Goal: Transaction & Acquisition: Purchase product/service

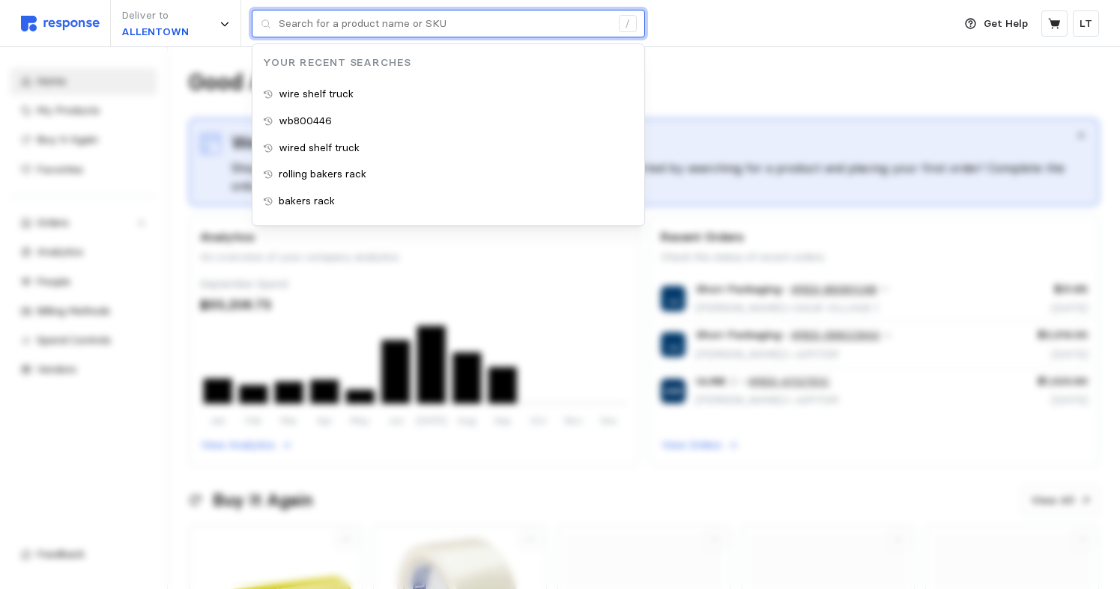
click at [339, 28] on input "text" at bounding box center [445, 23] width 332 height 27
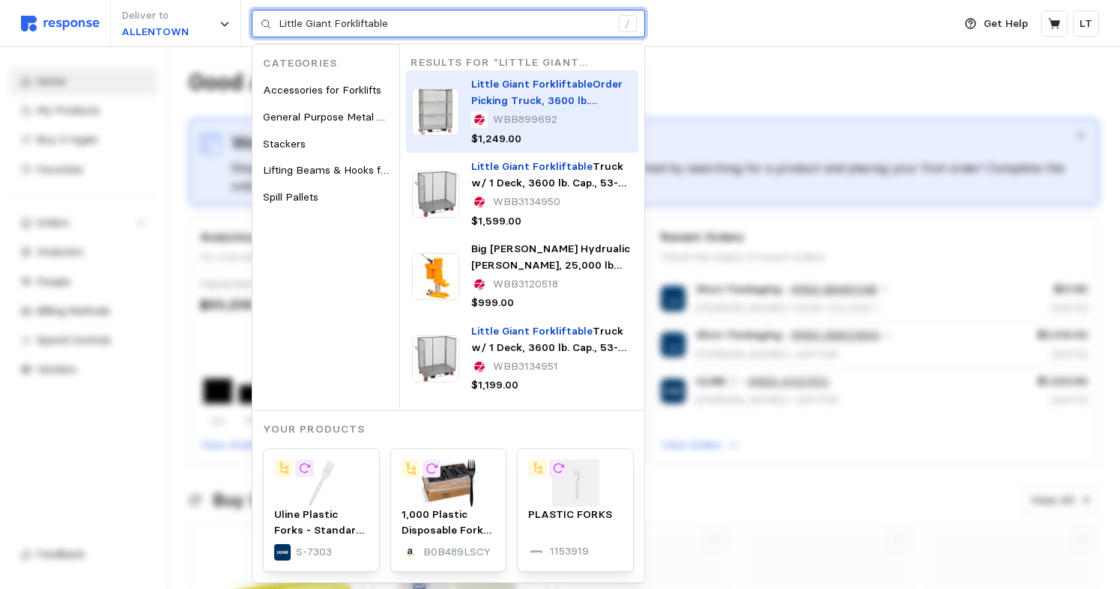
click at [511, 92] on p "Little Giant Forkliftable Order Picking Truck, 3600 lb. Capacity, 48 L x 24 W x…" at bounding box center [551, 92] width 161 height 32
type input "Little Giant Forkliftable"
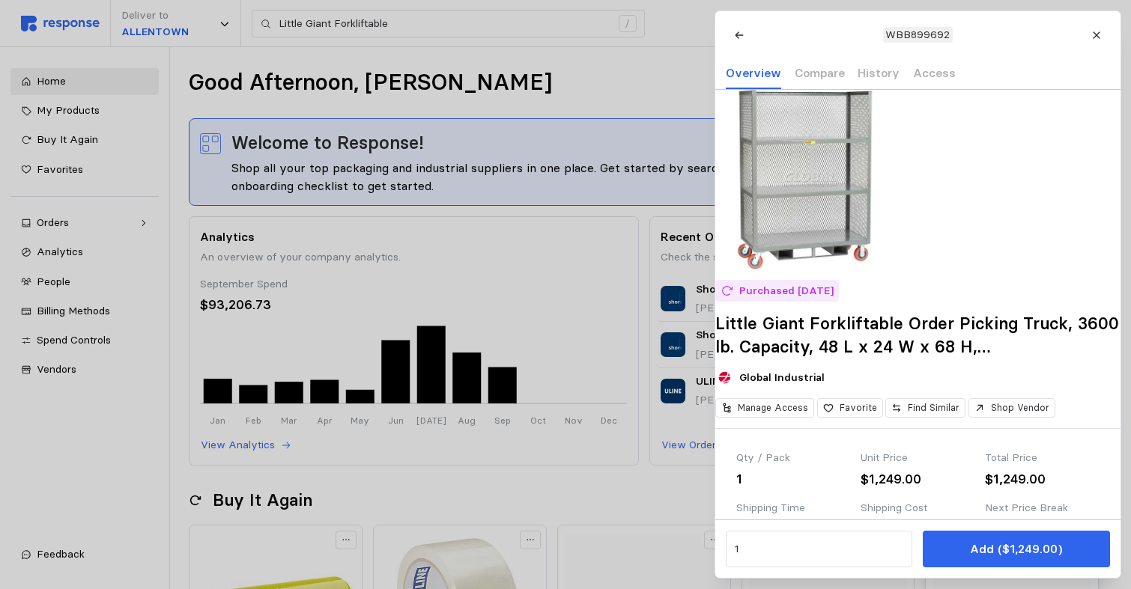
click at [1038, 543] on p "Add ($1,249.00)" at bounding box center [1016, 549] width 92 height 19
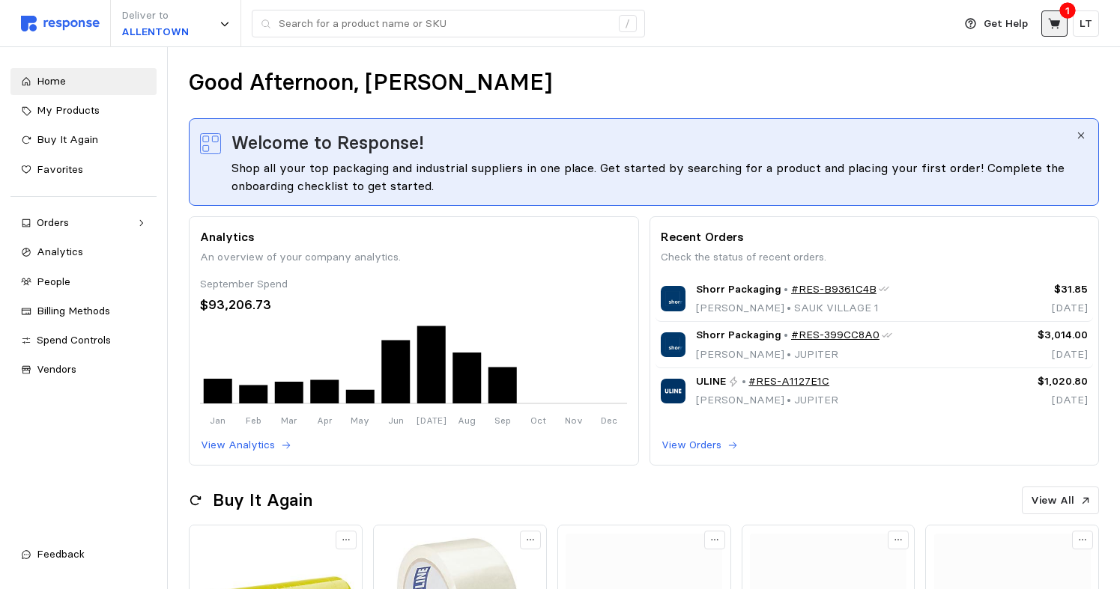
click at [1057, 19] on icon at bounding box center [1054, 23] width 13 height 13
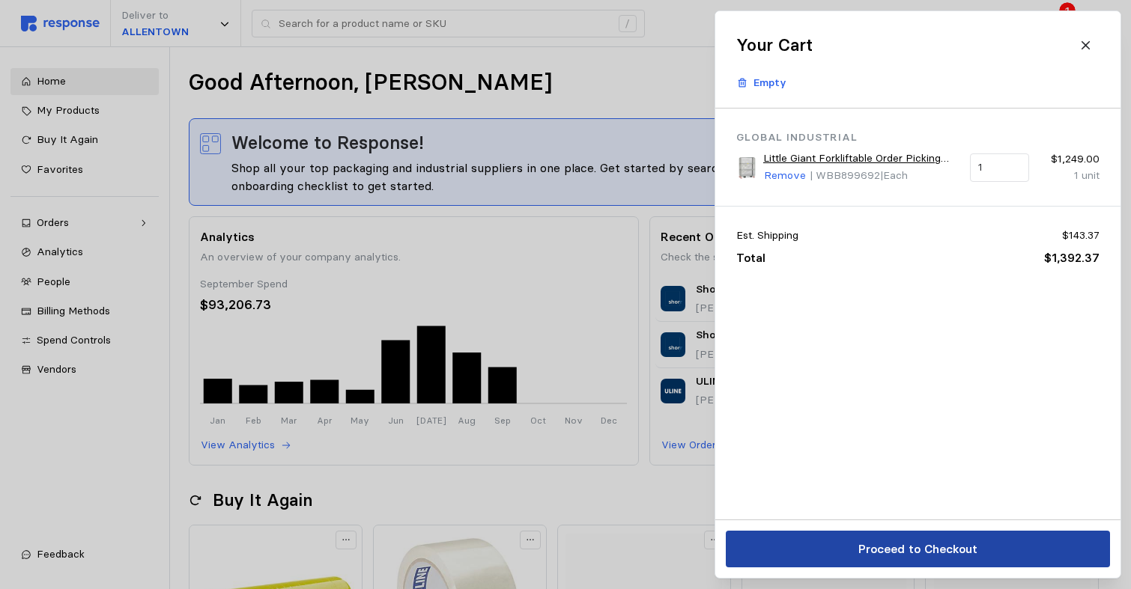
click at [933, 545] on p "Proceed to Checkout" at bounding box center [916, 549] width 119 height 19
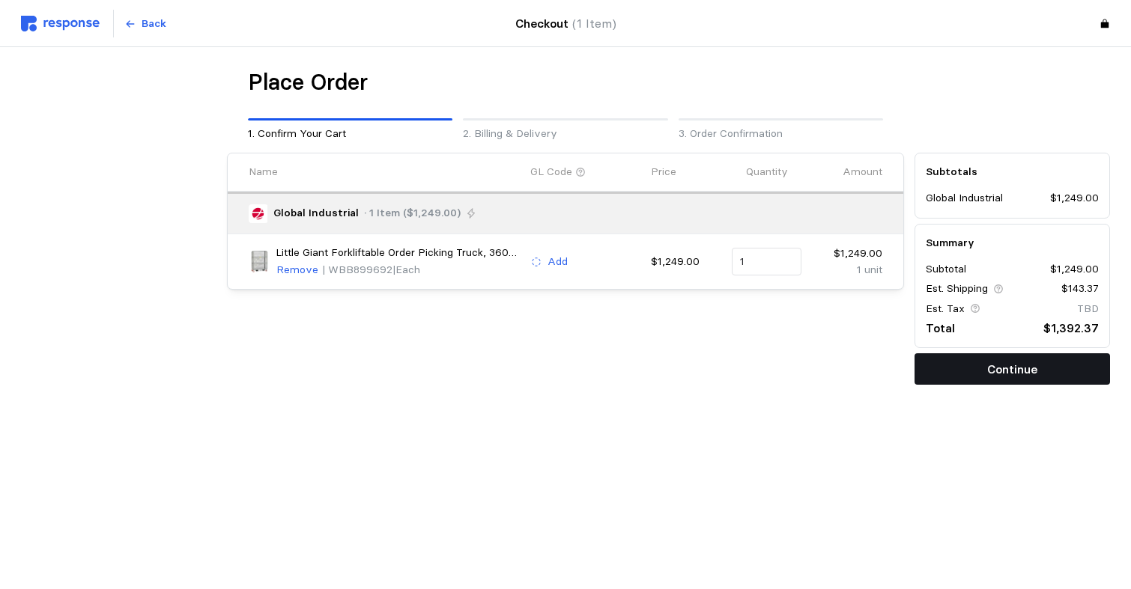
click at [1009, 365] on p "Continue" at bounding box center [1012, 369] width 50 height 19
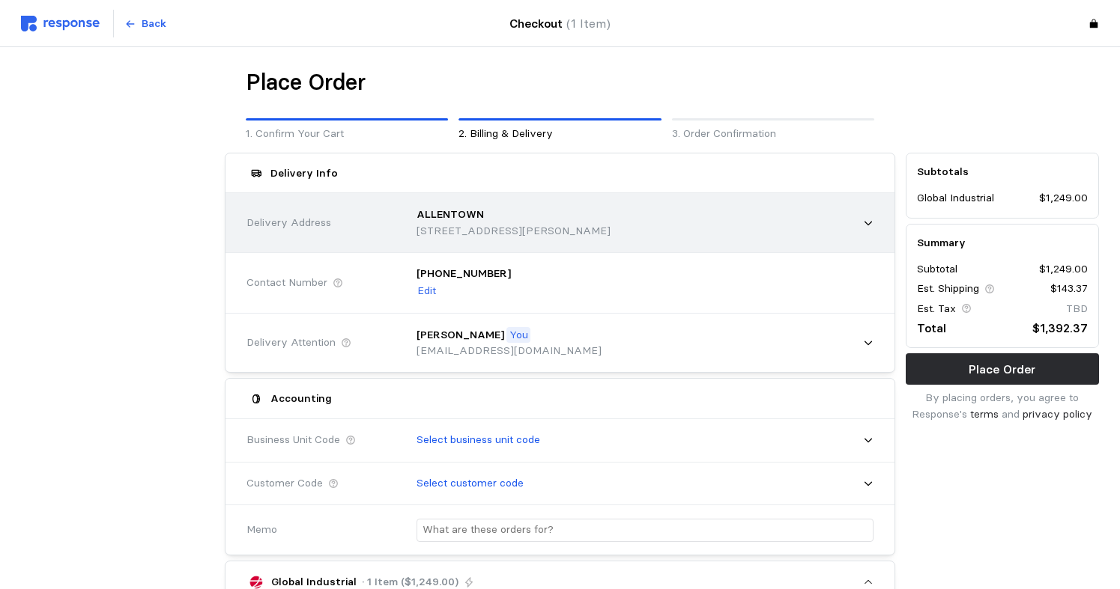
click at [867, 218] on icon at bounding box center [868, 223] width 10 height 10
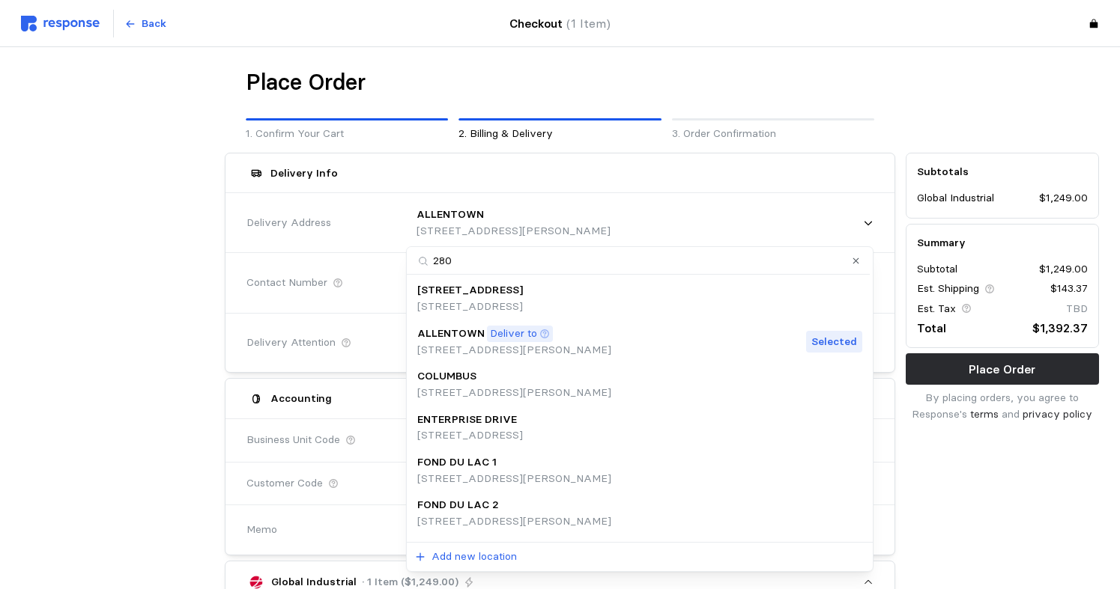
type input "2800"
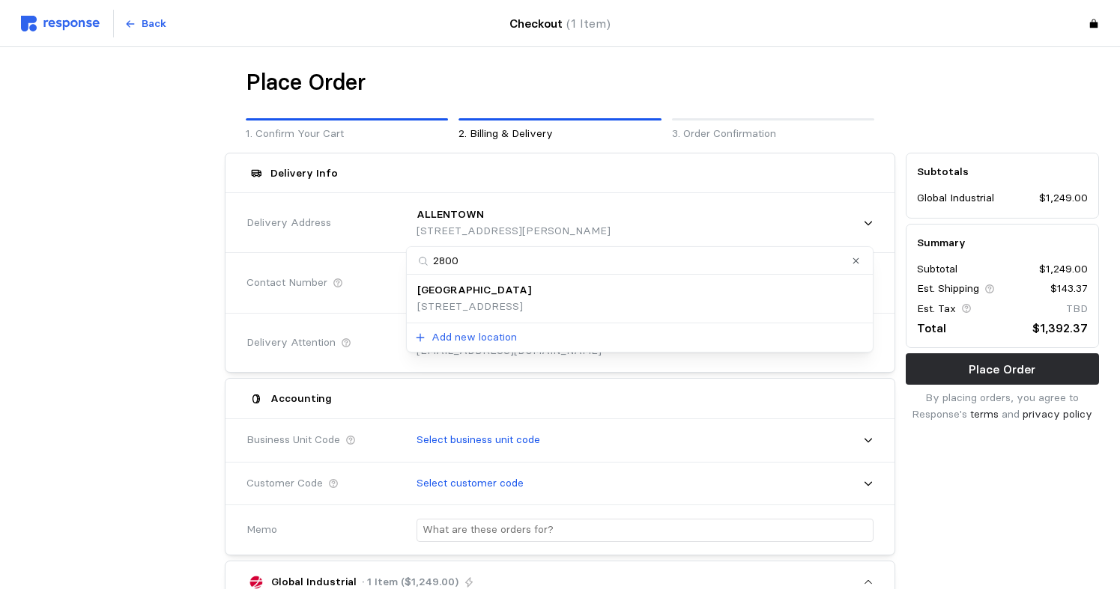
click at [484, 288] on p "[GEOGRAPHIC_DATA]" at bounding box center [474, 290] width 114 height 16
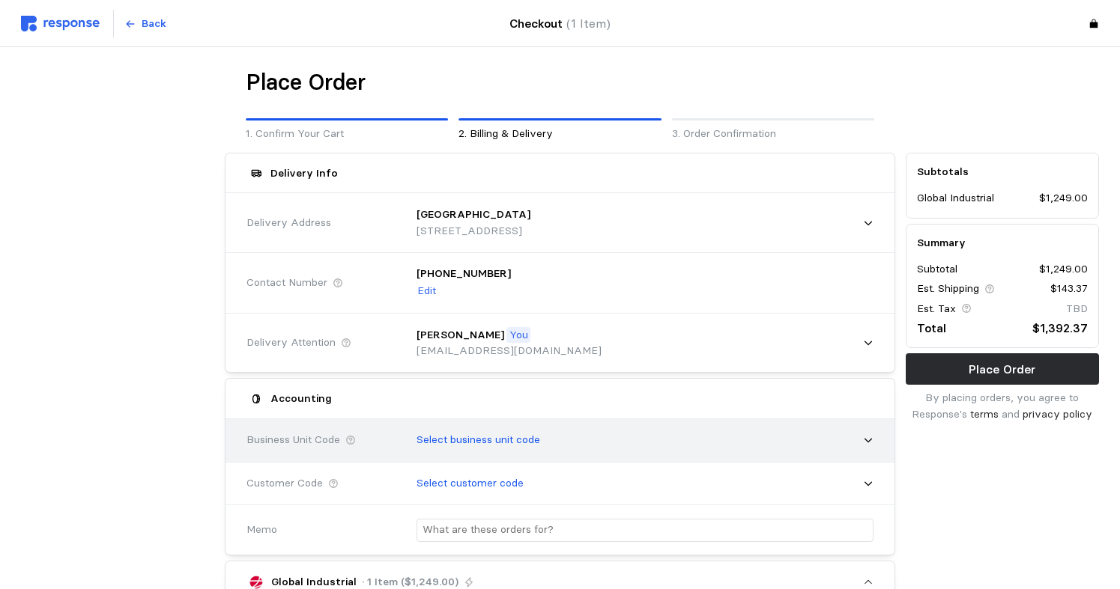
click at [867, 437] on icon at bounding box center [868, 440] width 10 height 10
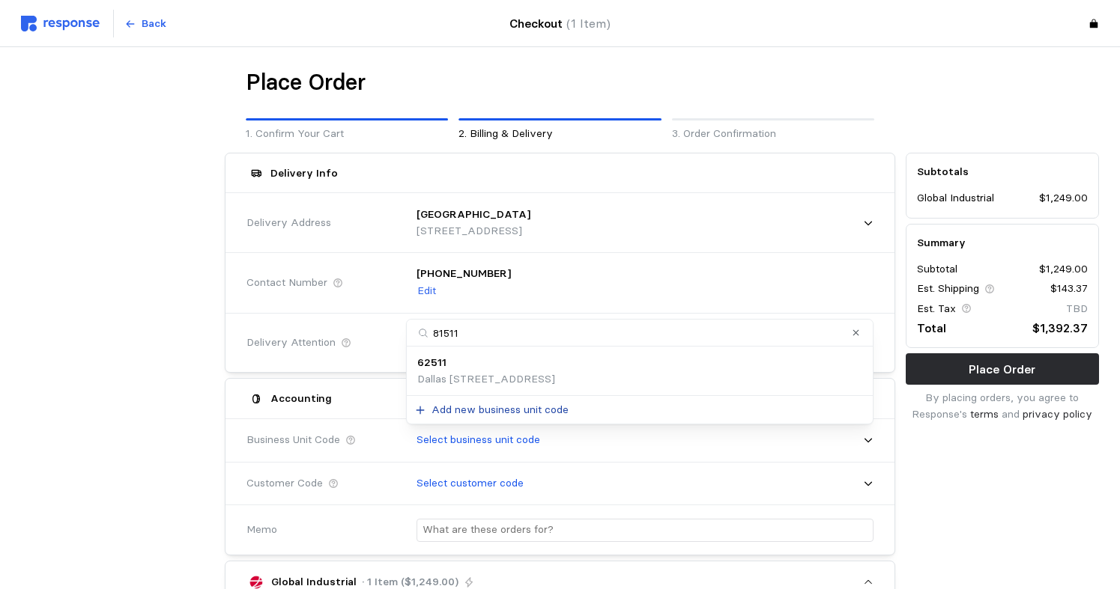
type input "81511"
click at [476, 330] on input "81511" at bounding box center [640, 334] width 466 height 28
drag, startPoint x: 347, startPoint y: 310, endPoint x: 335, endPoint y: 306, distance: 13.5
click at [335, 306] on body "Back Checkout (1 Item) Place Order 1. Confirm Your Cart 2. Billing & Delivery 3…" at bounding box center [560, 595] width 1120 height 1191
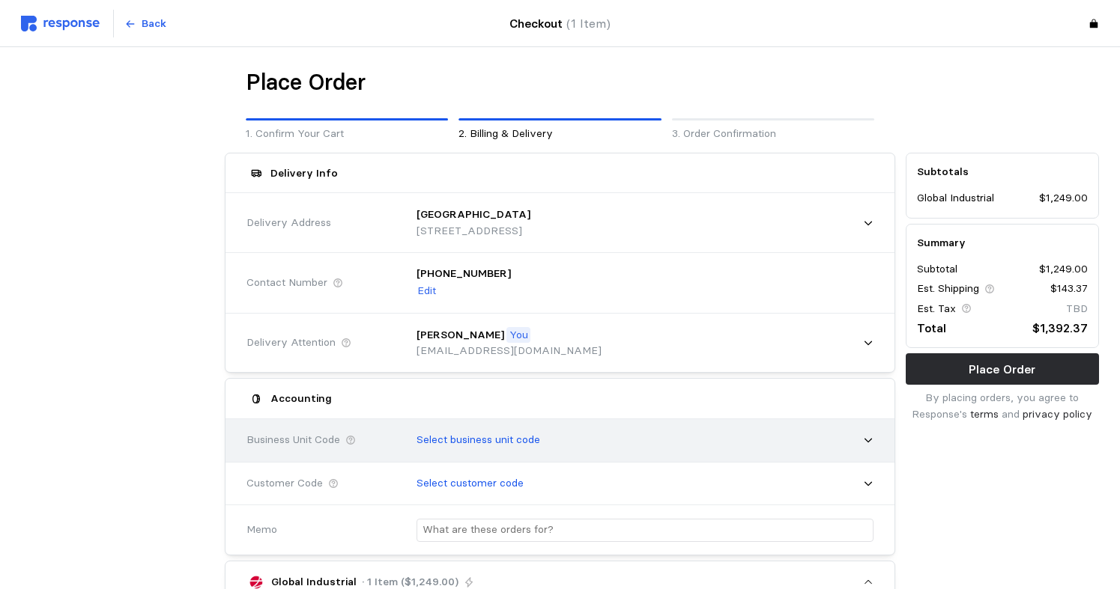
click at [490, 439] on p "Select business unit code" at bounding box center [478, 440] width 124 height 16
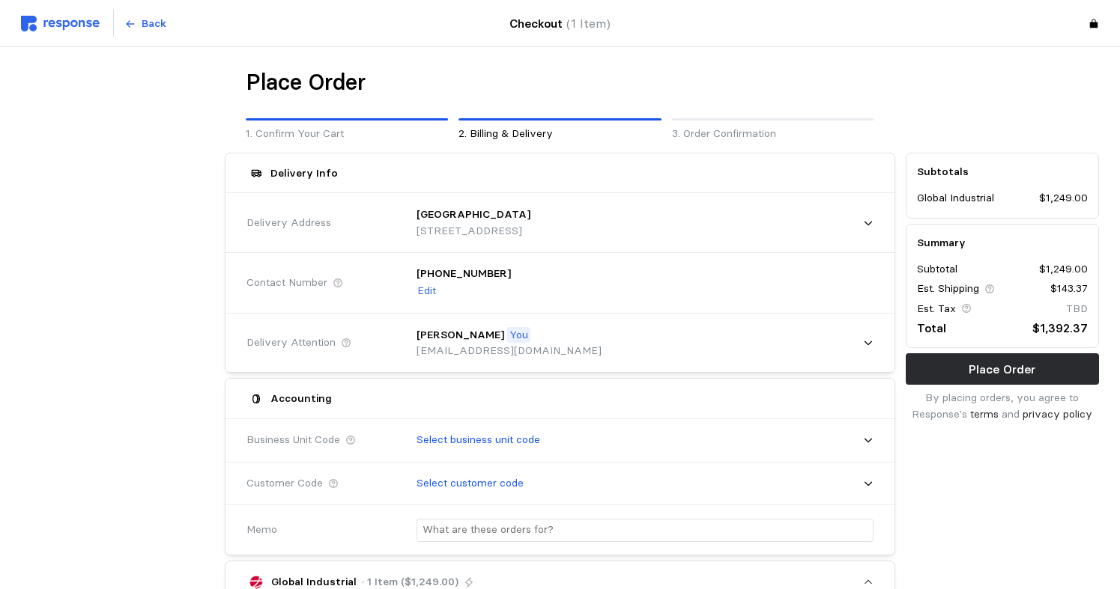
click at [294, 517] on div "Memo" at bounding box center [321, 530] width 160 height 27
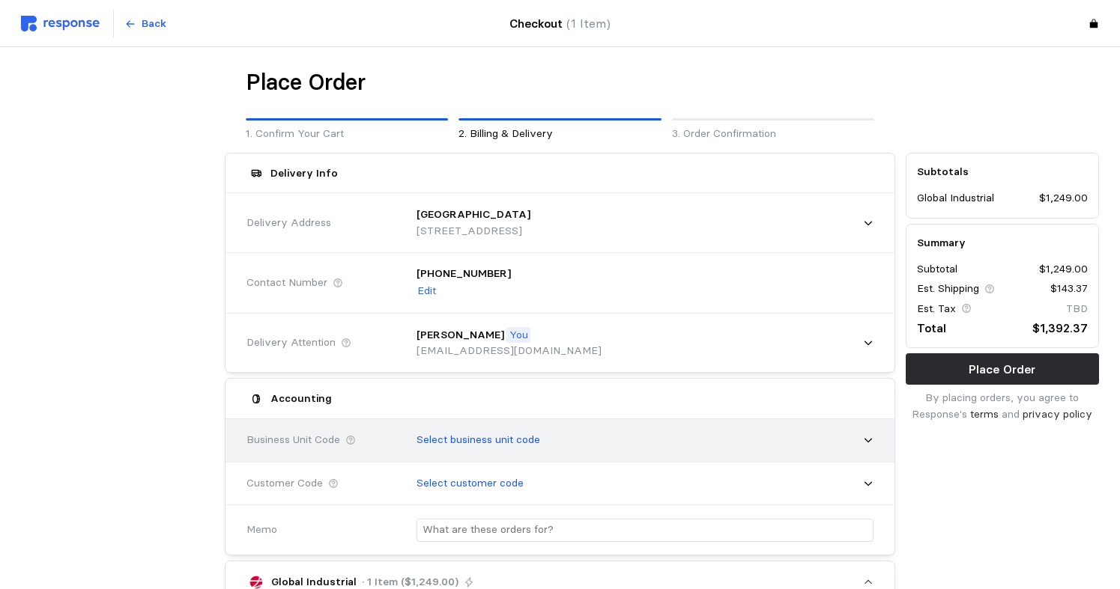
drag, startPoint x: 872, startPoint y: 441, endPoint x: 890, endPoint y: 436, distance: 18.7
click at [872, 441] on icon at bounding box center [868, 440] width 10 height 10
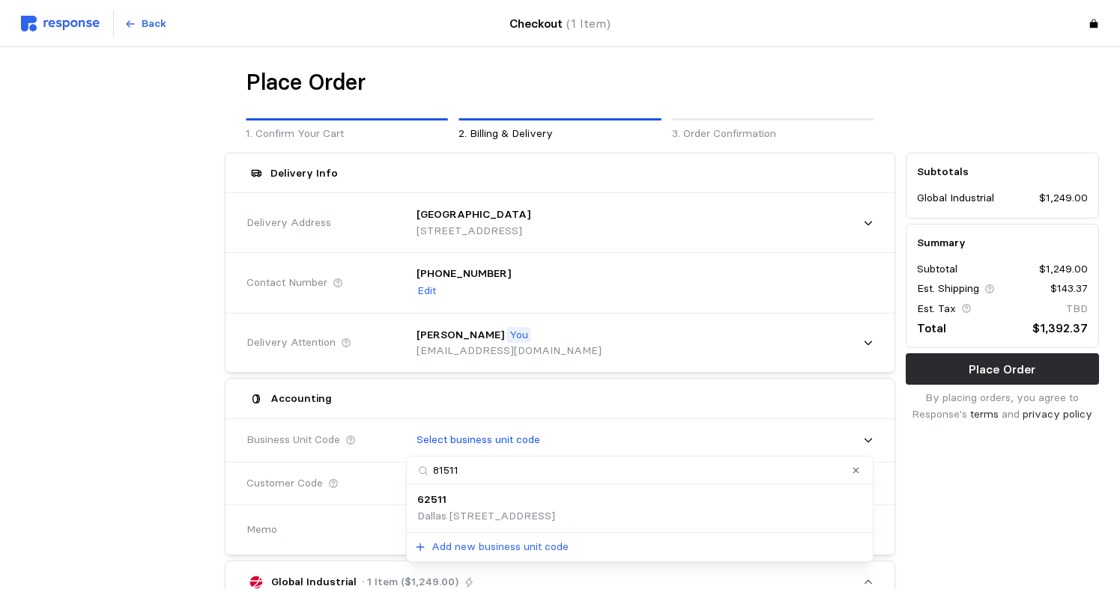
click at [479, 470] on input "81511" at bounding box center [640, 471] width 466 height 28
click at [423, 473] on input "81511" at bounding box center [640, 471] width 466 height 28
click at [417, 470] on input "81511" at bounding box center [640, 471] width 466 height 28
click at [857, 465] on button "Clear value" at bounding box center [855, 471] width 14 height 14
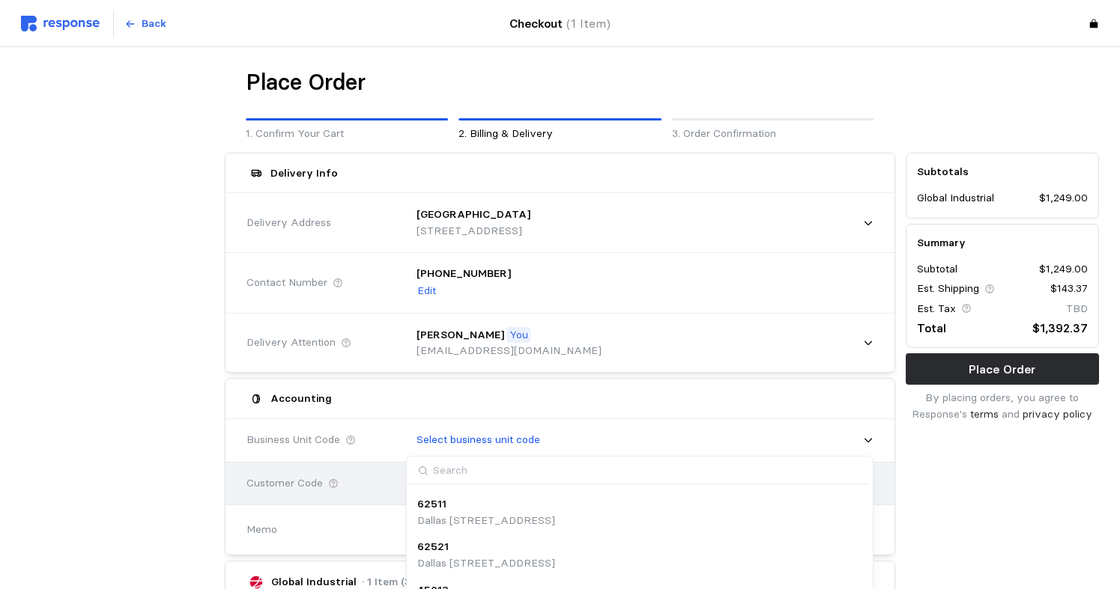
drag, startPoint x: 440, startPoint y: 455, endPoint x: 445, endPoint y: 464, distance: 10.0
click at [441, 454] on div "Select business unit code" at bounding box center [639, 440] width 467 height 37
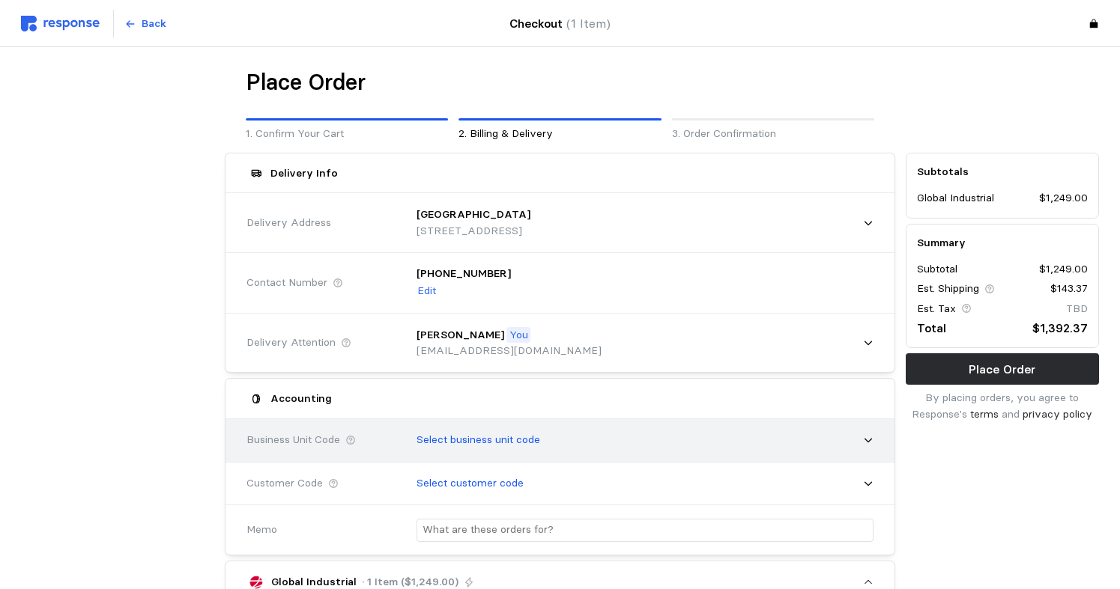
click at [479, 440] on p "Select business unit code" at bounding box center [478, 440] width 124 height 16
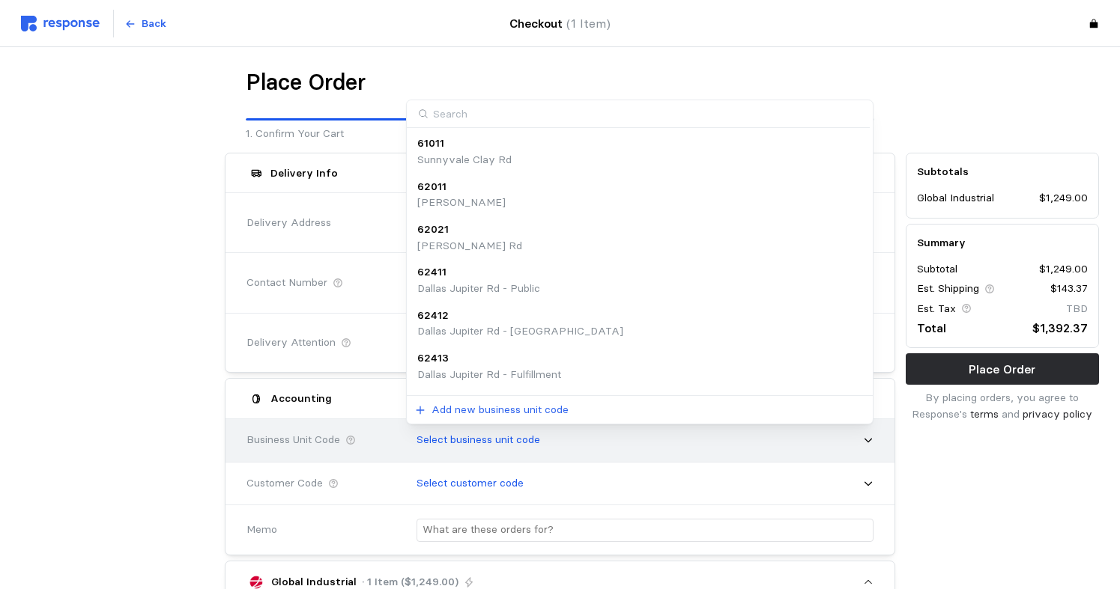
type input "8"
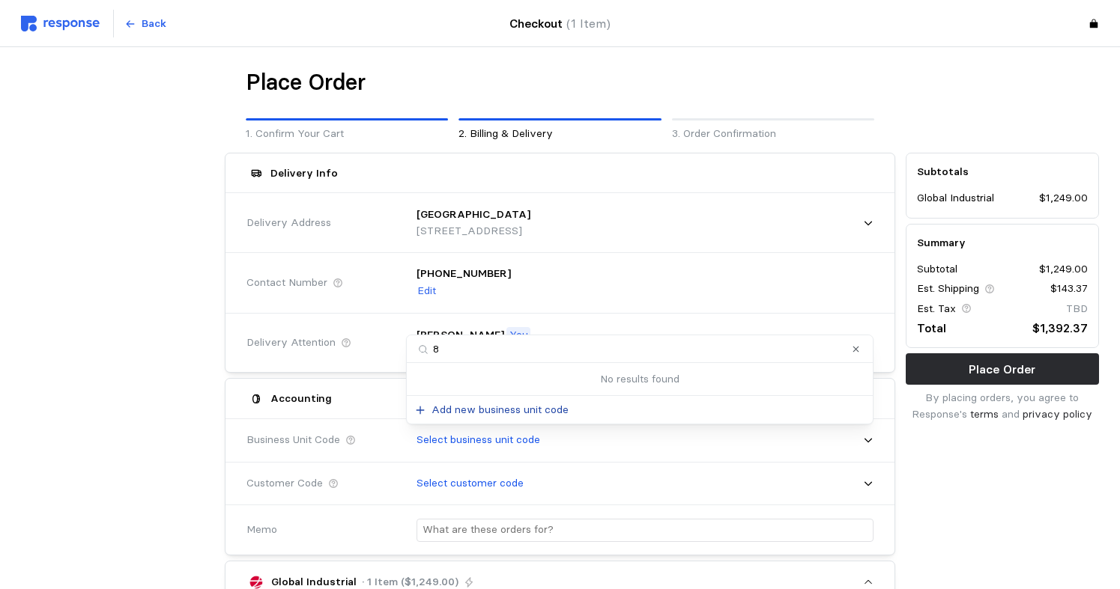
click at [521, 410] on p "Add new business unit code" at bounding box center [499, 410] width 137 height 16
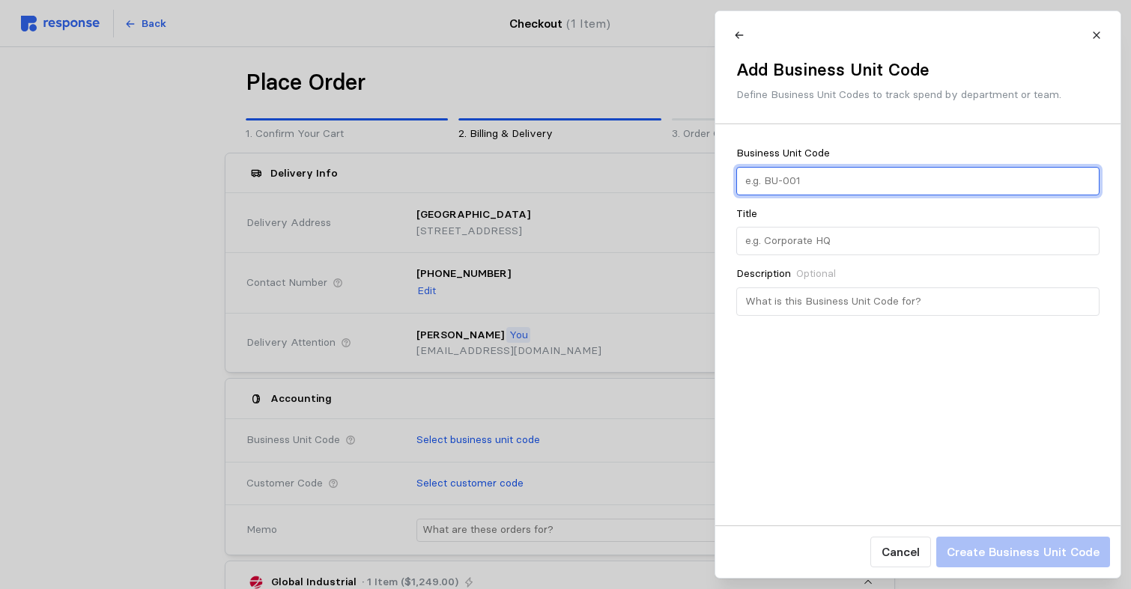
type input "81511"
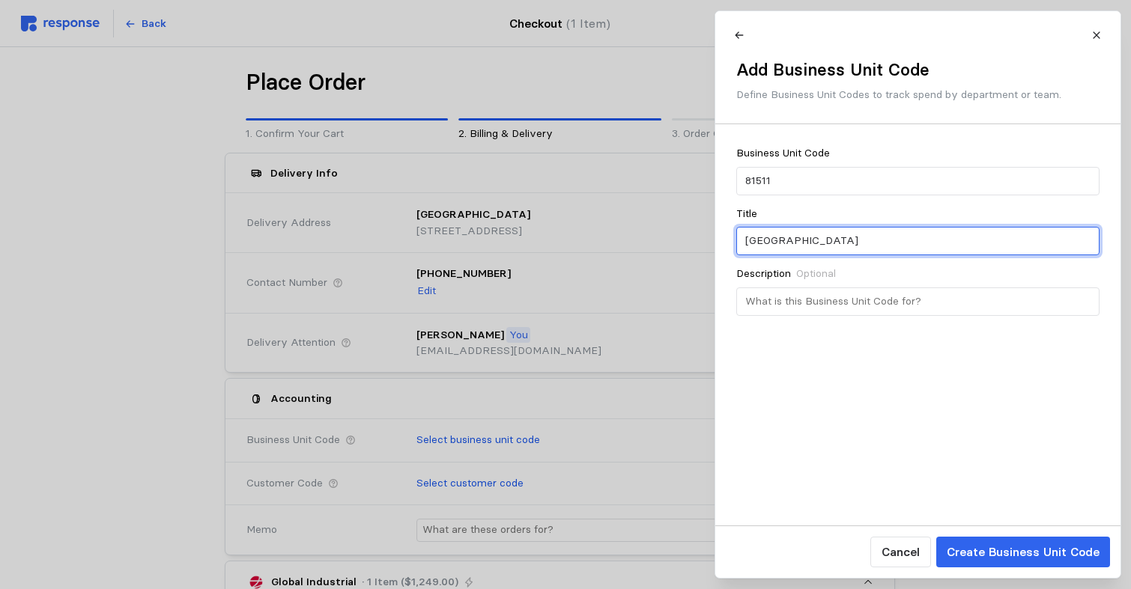
type input "[GEOGRAPHIC_DATA]"
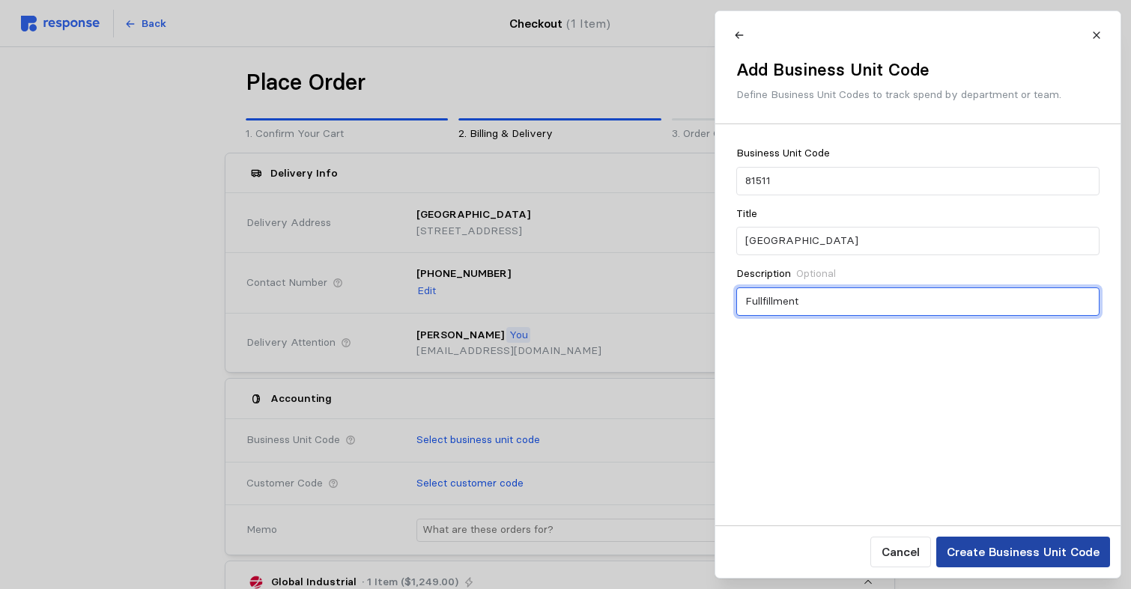
type input "Fullfillment"
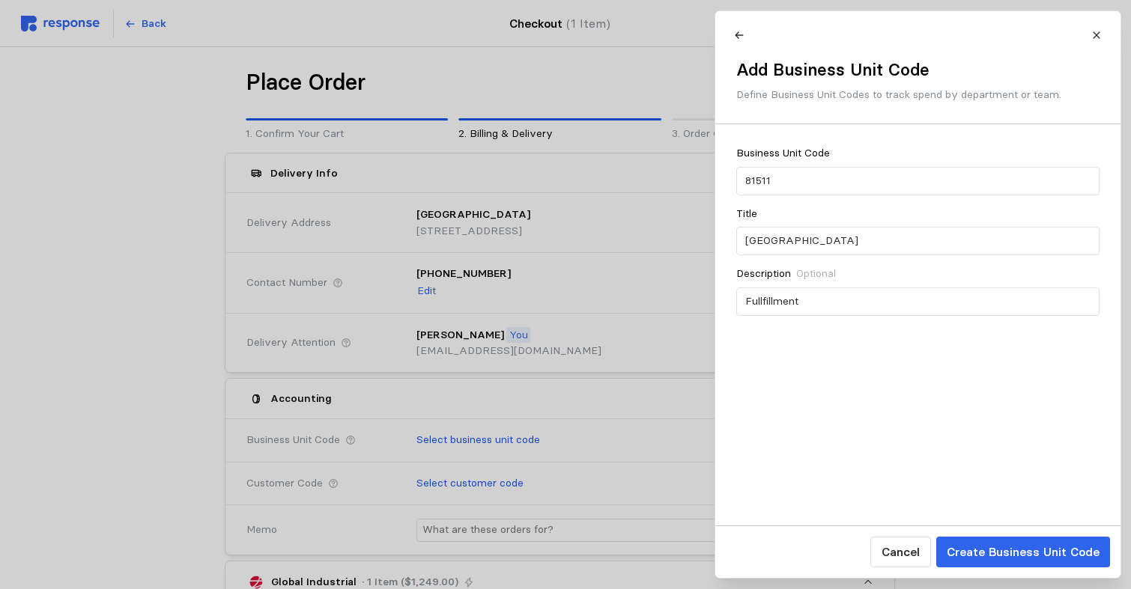
click at [1035, 551] on p "Create Business Unit Code" at bounding box center [1022, 552] width 153 height 19
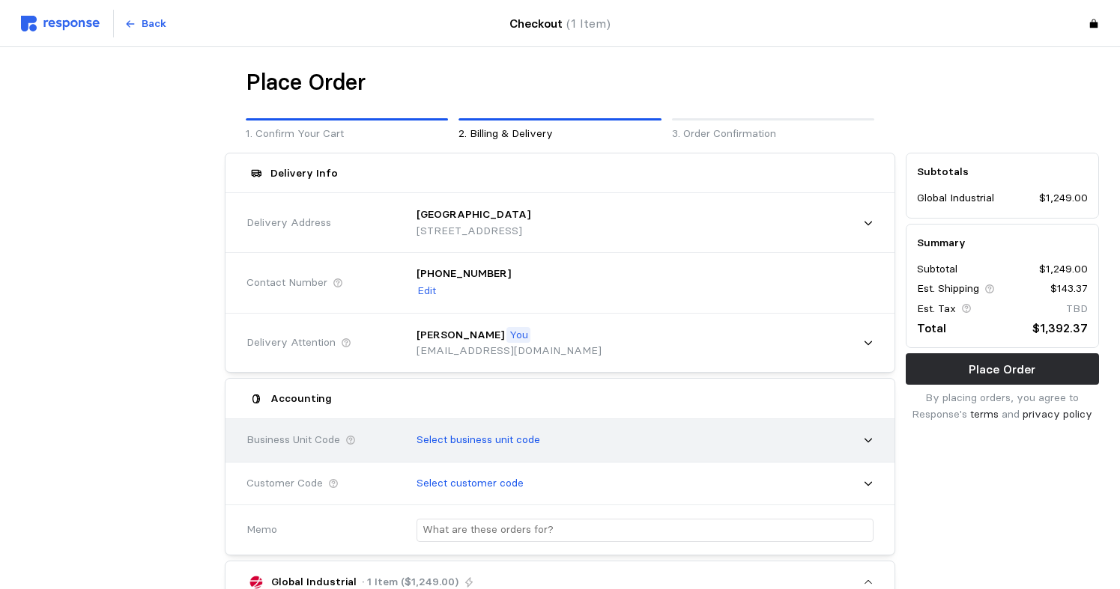
drag, startPoint x: 517, startPoint y: 442, endPoint x: 511, endPoint y: 446, distance: 8.1
click at [514, 443] on p "Select business unit code" at bounding box center [478, 440] width 124 height 16
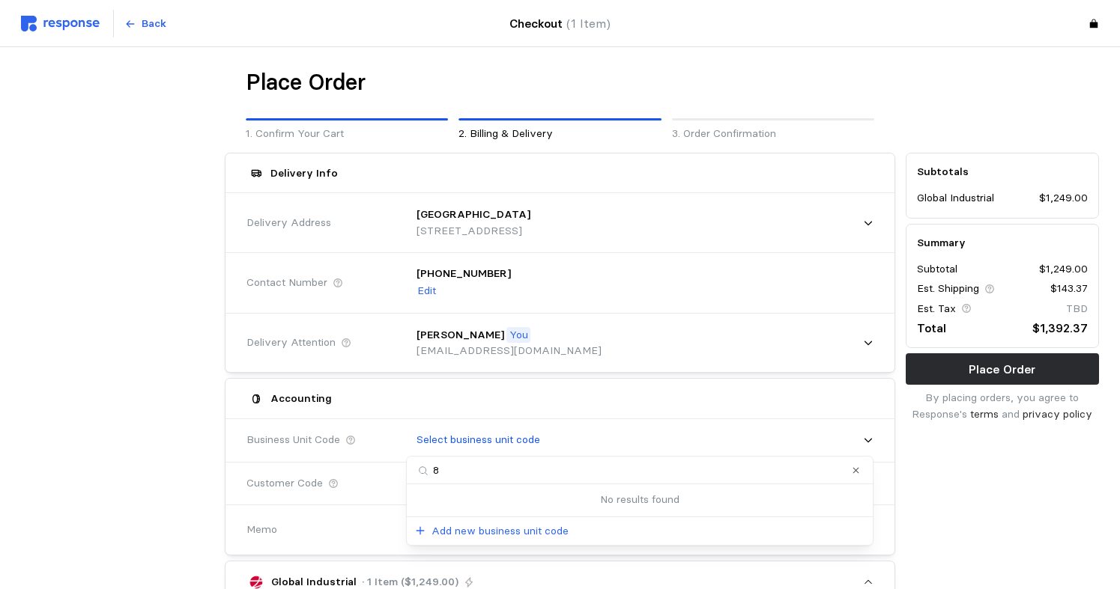
click at [430, 470] on input "8" at bounding box center [640, 471] width 466 height 28
click at [425, 470] on input "8" at bounding box center [640, 471] width 466 height 28
click at [858, 465] on button "Clear value" at bounding box center [855, 471] width 14 height 14
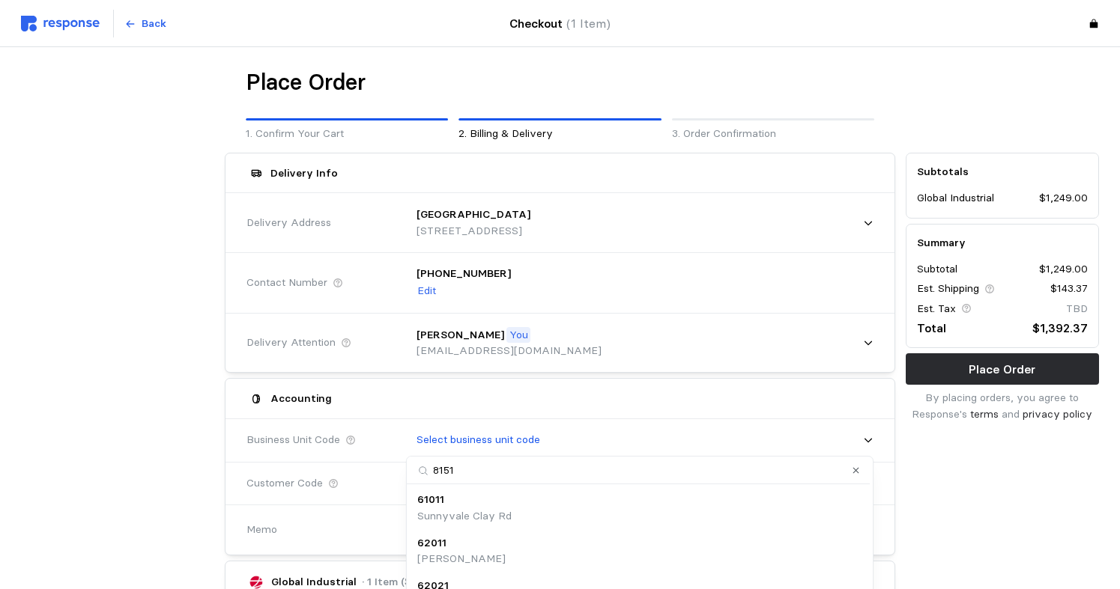
type input "81511"
click at [438, 542] on p "81511" at bounding box center [430, 543] width 27 height 16
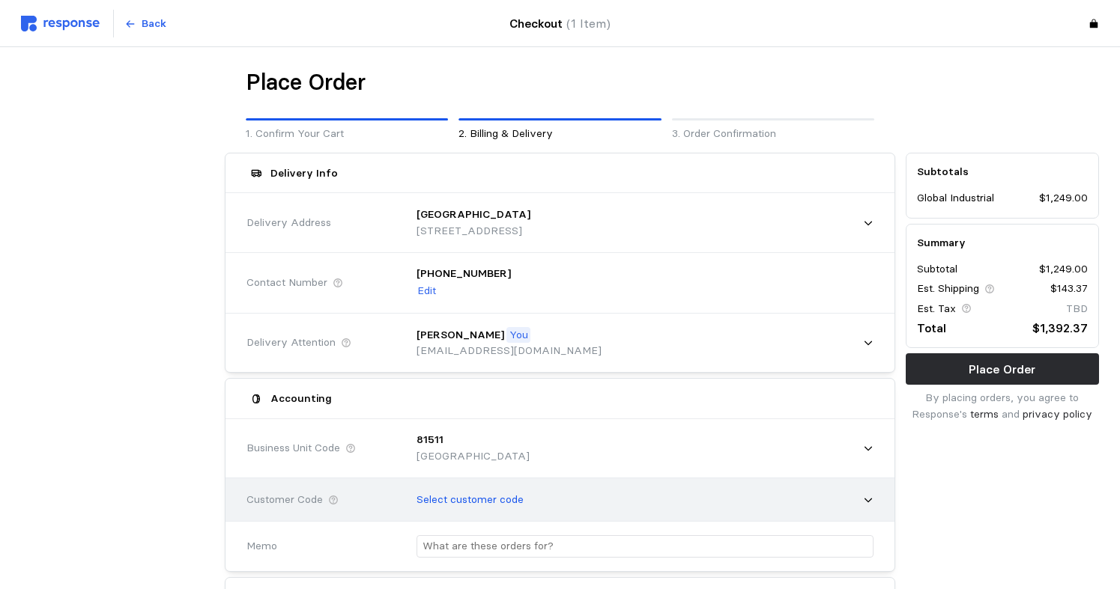
click at [861, 498] on div "Select customer code" at bounding box center [639, 500] width 467 height 37
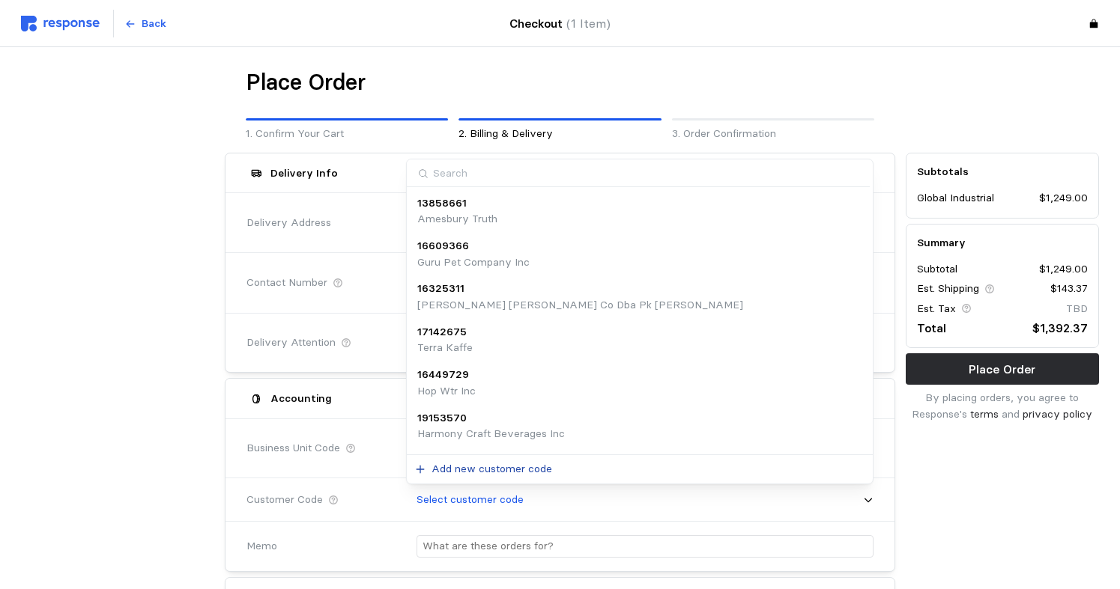
click at [425, 465] on icon at bounding box center [420, 469] width 10 height 10
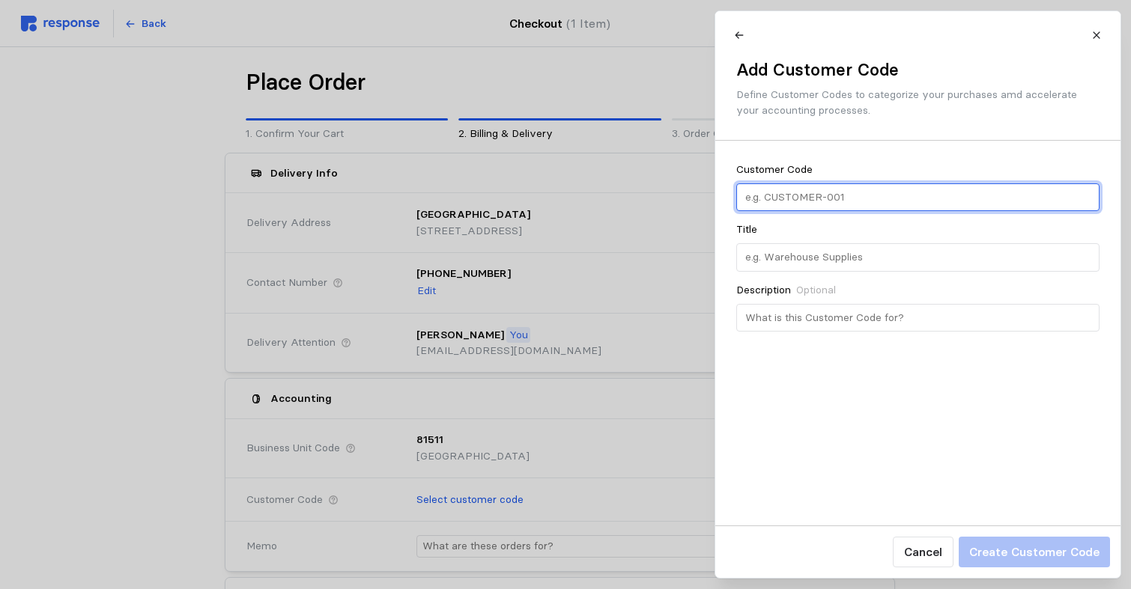
click at [836, 195] on input "text" at bounding box center [917, 197] width 346 height 27
type input "19300527"
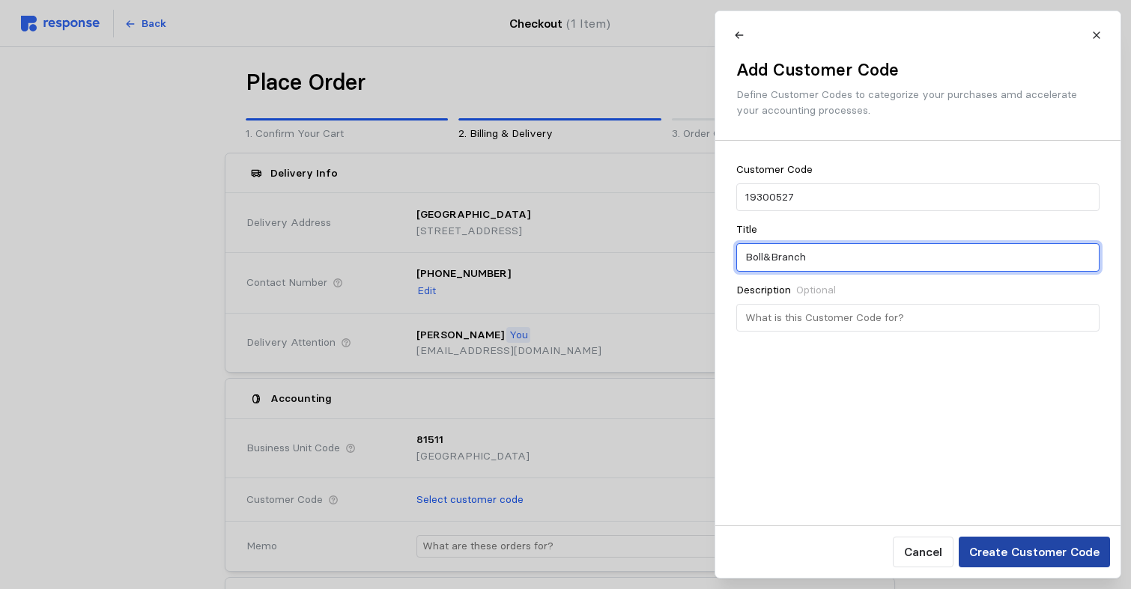
type input "Boll&Branch"
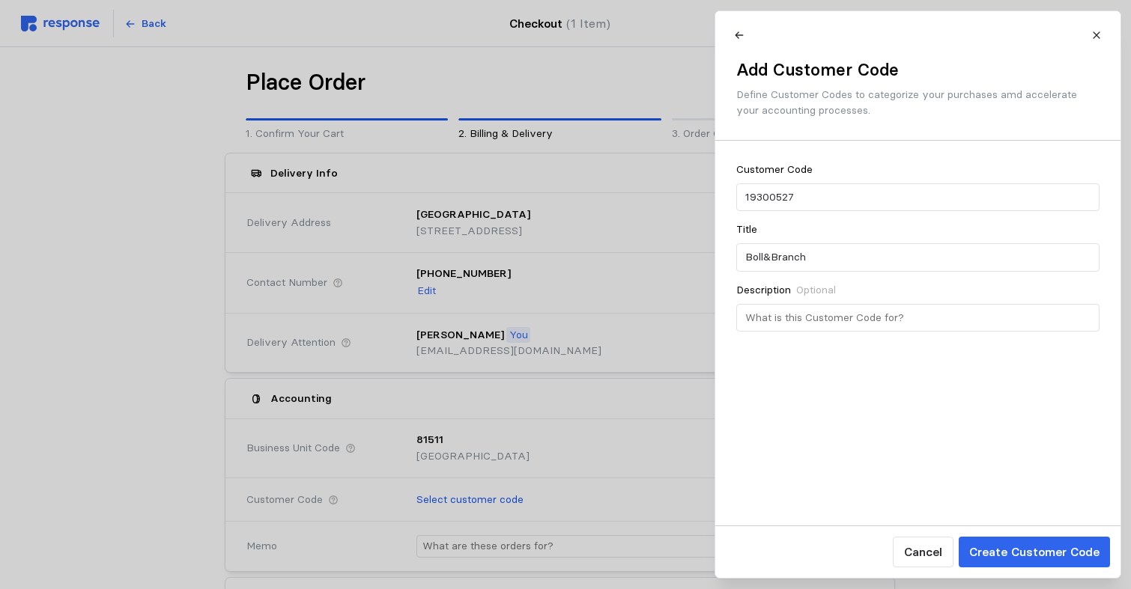
click at [1034, 550] on p "Create Customer Code" at bounding box center [1033, 552] width 130 height 19
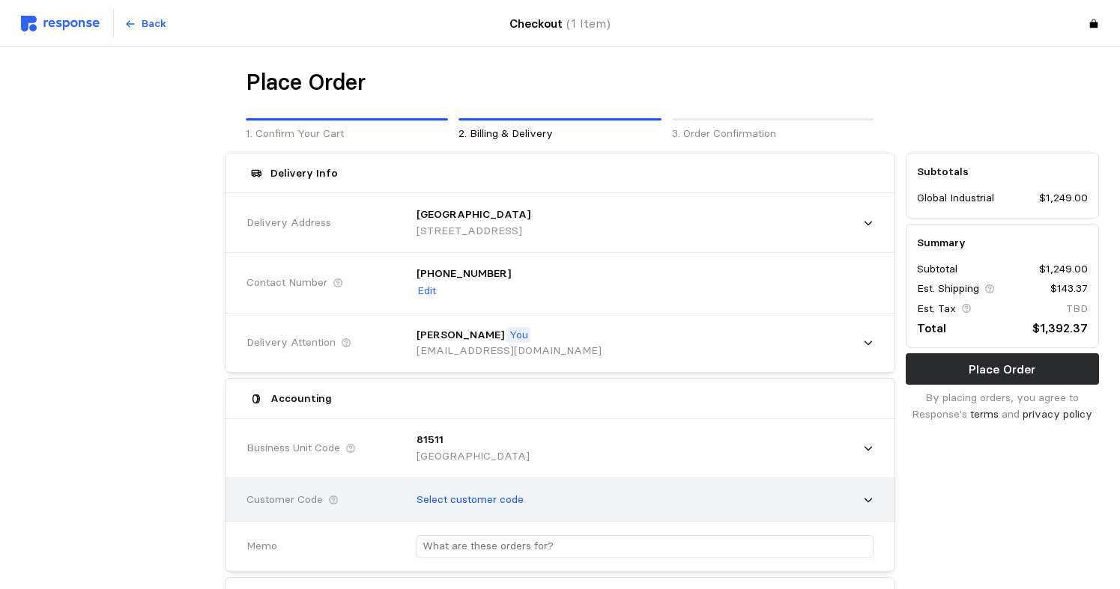
click at [866, 486] on div "Select customer code" at bounding box center [639, 500] width 467 height 37
type input "[PERSON_NAME]"
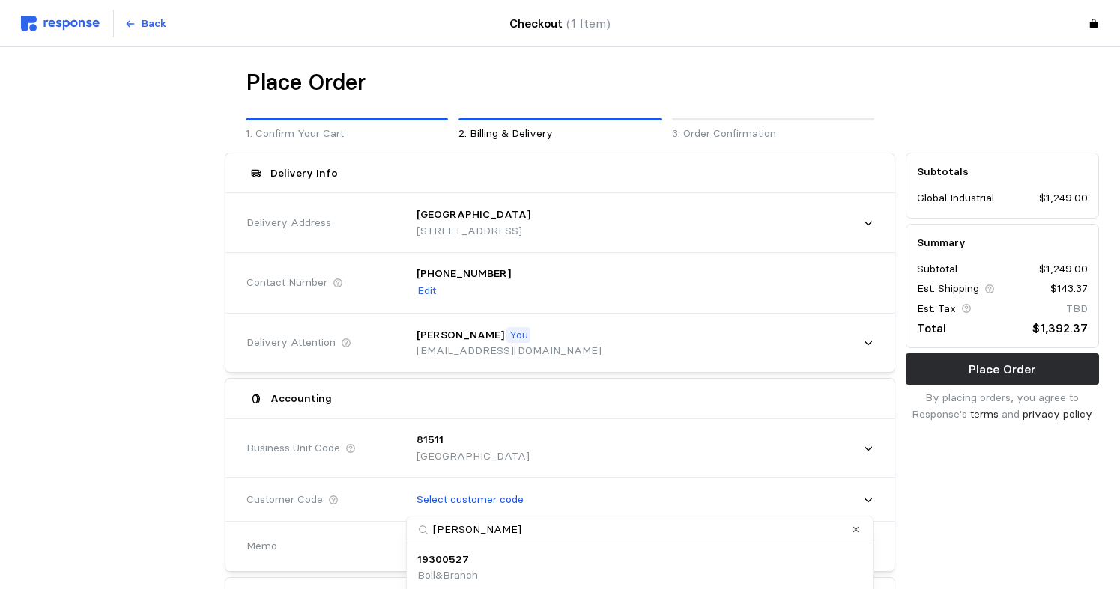
click at [445, 571] on p "Boll&Branch" at bounding box center [447, 576] width 61 height 16
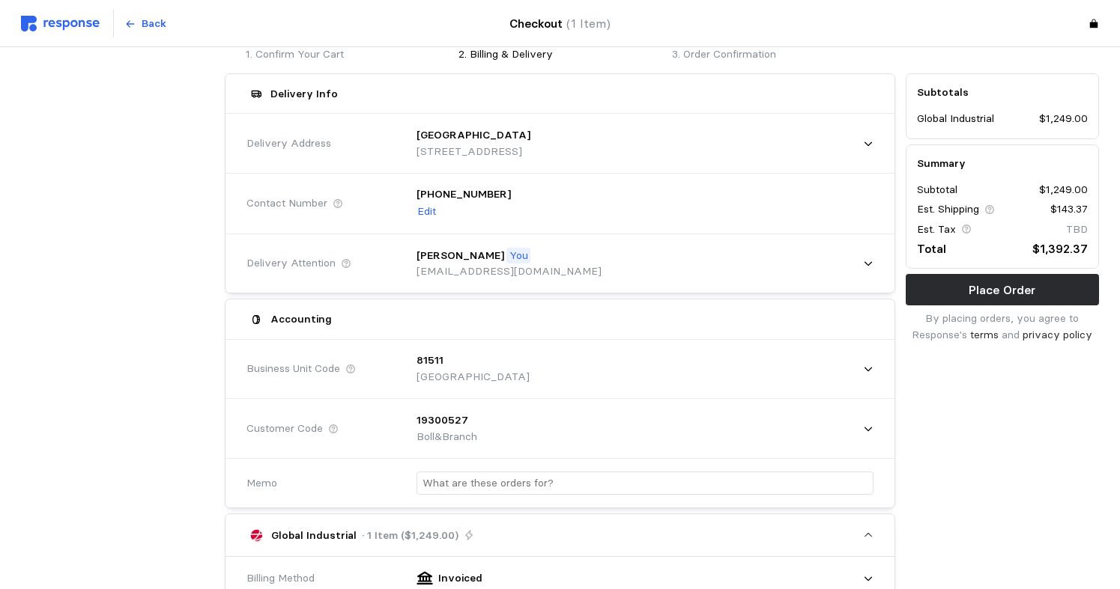
scroll to position [225, 0]
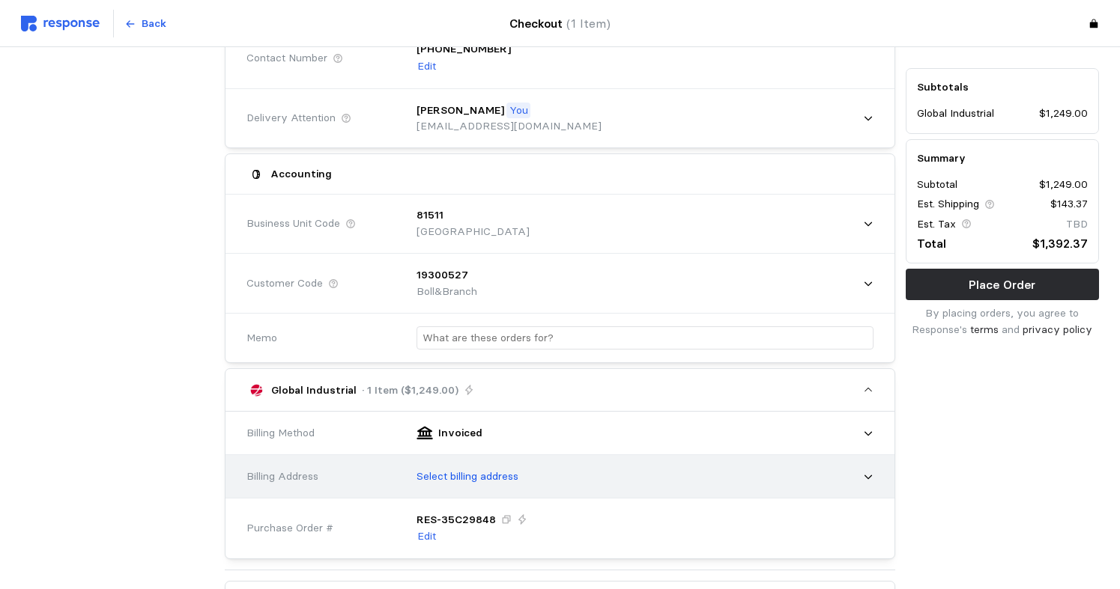
click at [872, 476] on icon at bounding box center [868, 477] width 10 height 10
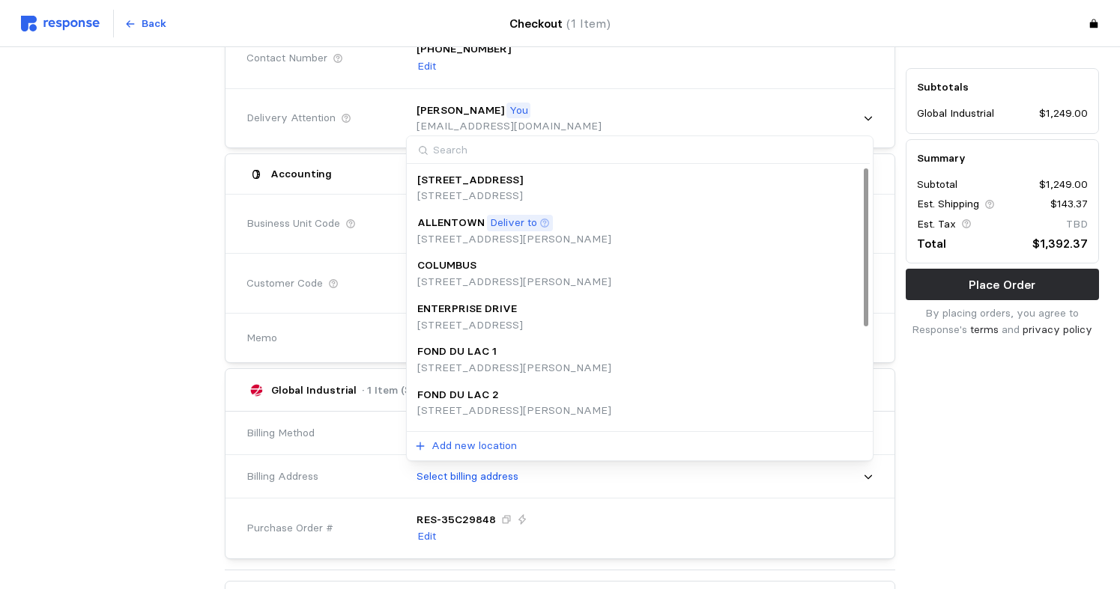
click at [1008, 476] on div "Subtotals Global Industrial $1,249.00 Summary Subtotal $1,249.00 Est. Shipping …" at bounding box center [1002, 421] width 204 height 997
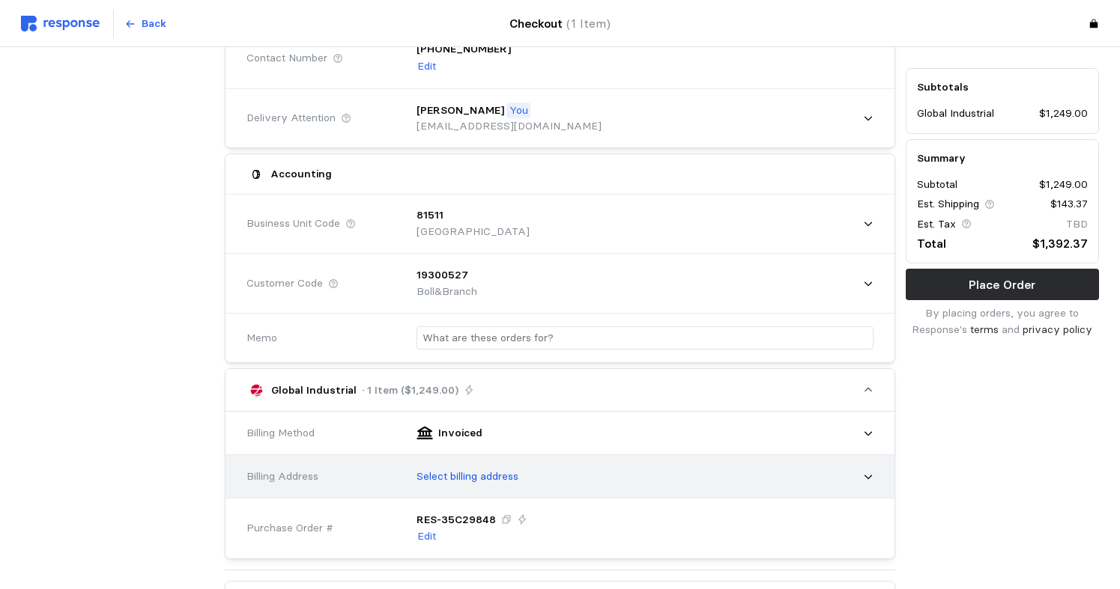
click at [495, 476] on p "Select billing address" at bounding box center [467, 477] width 102 height 16
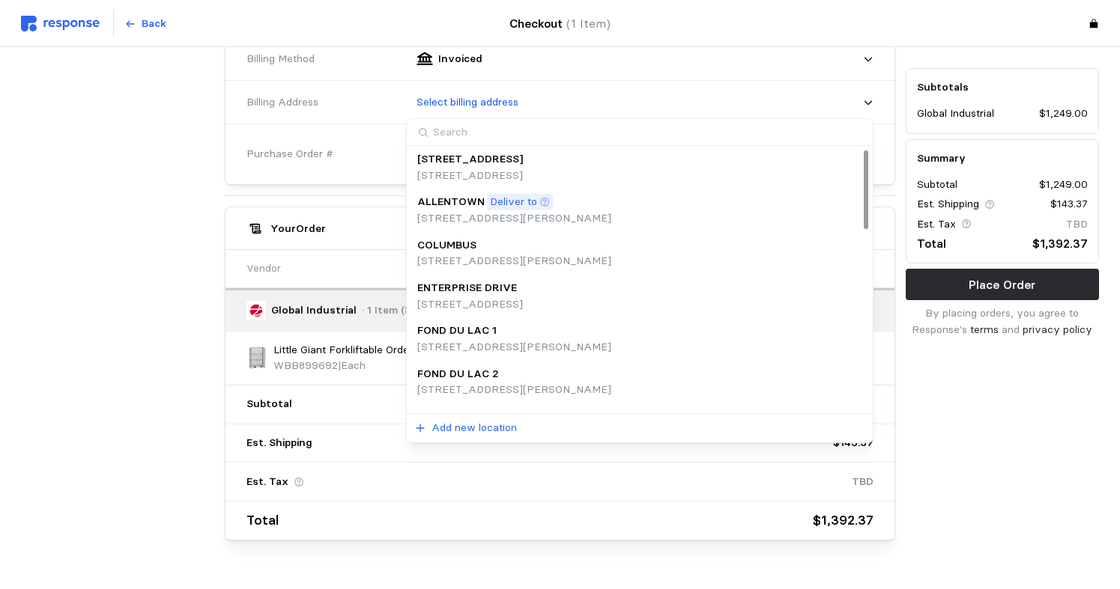
scroll to position [0, 0]
click at [477, 201] on p "ALLENTOWN" at bounding box center [450, 205] width 67 height 16
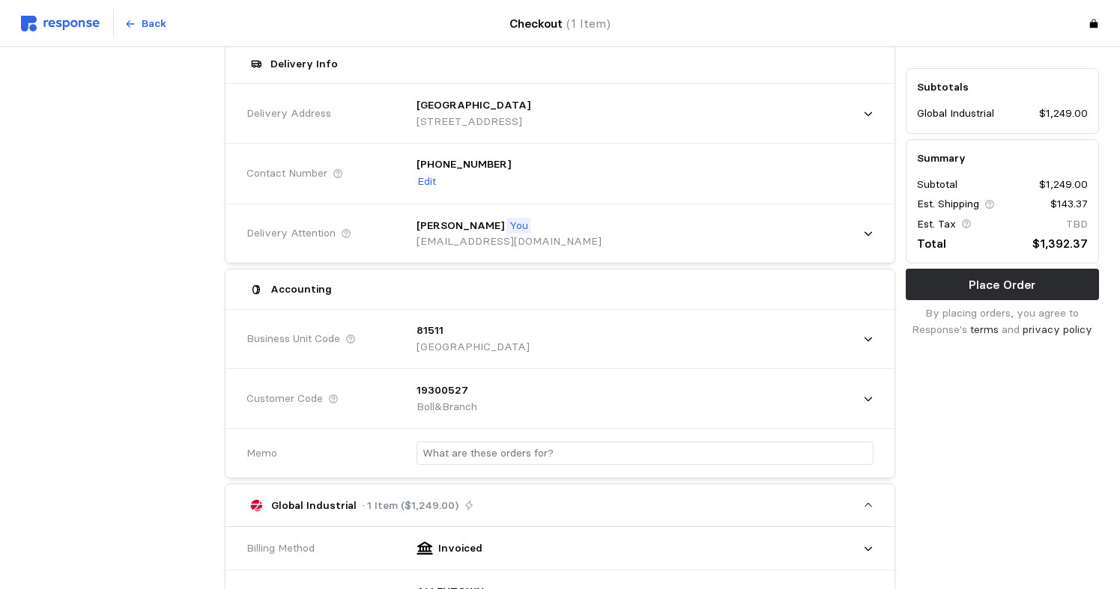
scroll to position [52, 0]
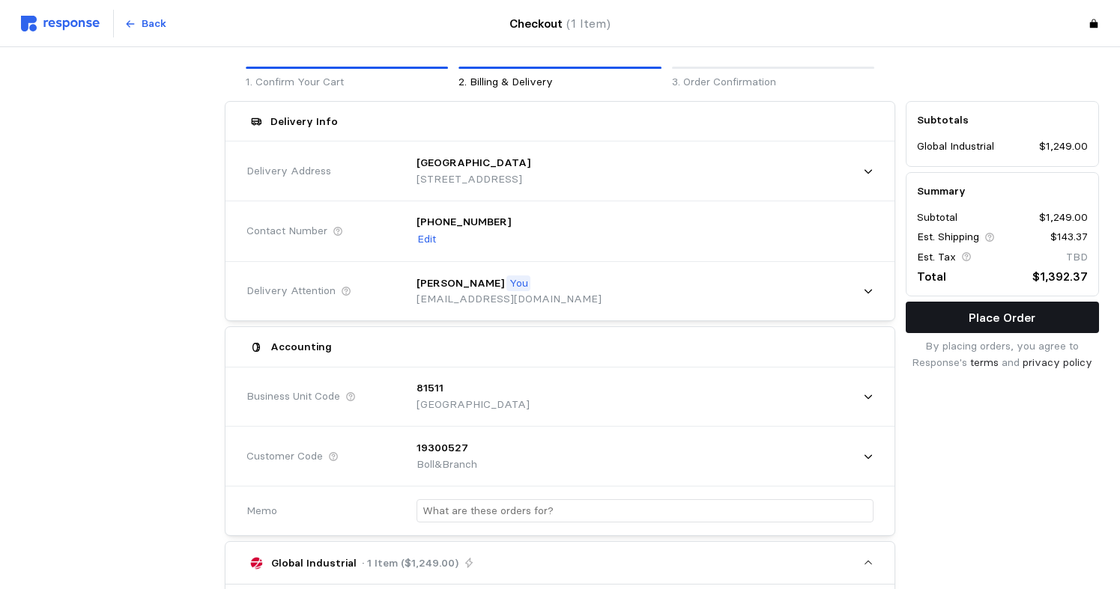
click at [981, 318] on p "Place Order" at bounding box center [1001, 318] width 67 height 19
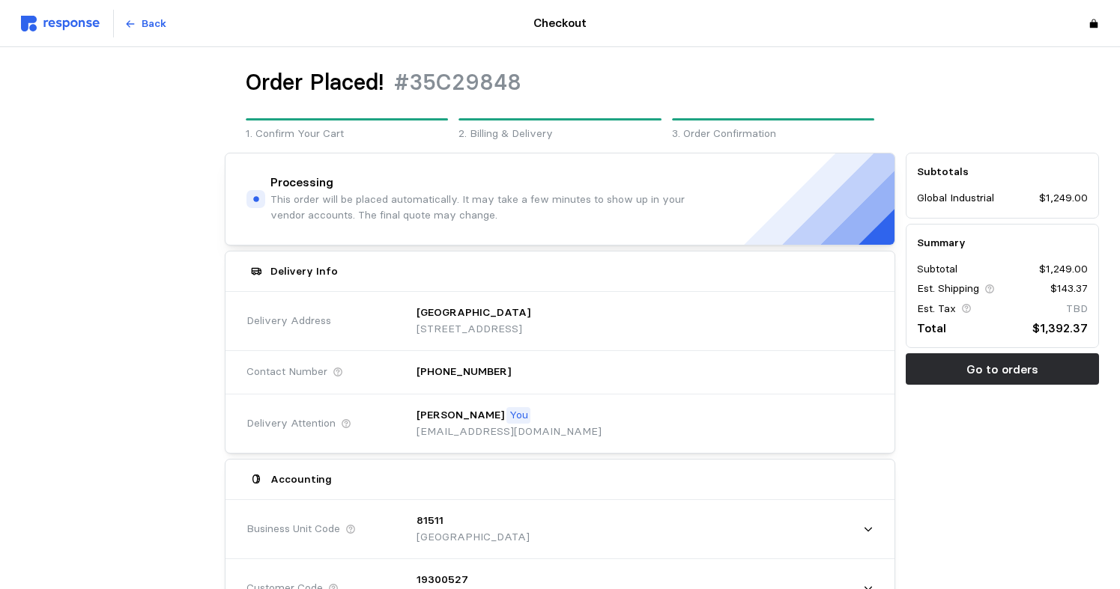
click at [80, 22] on img at bounding box center [60, 24] width 79 height 16
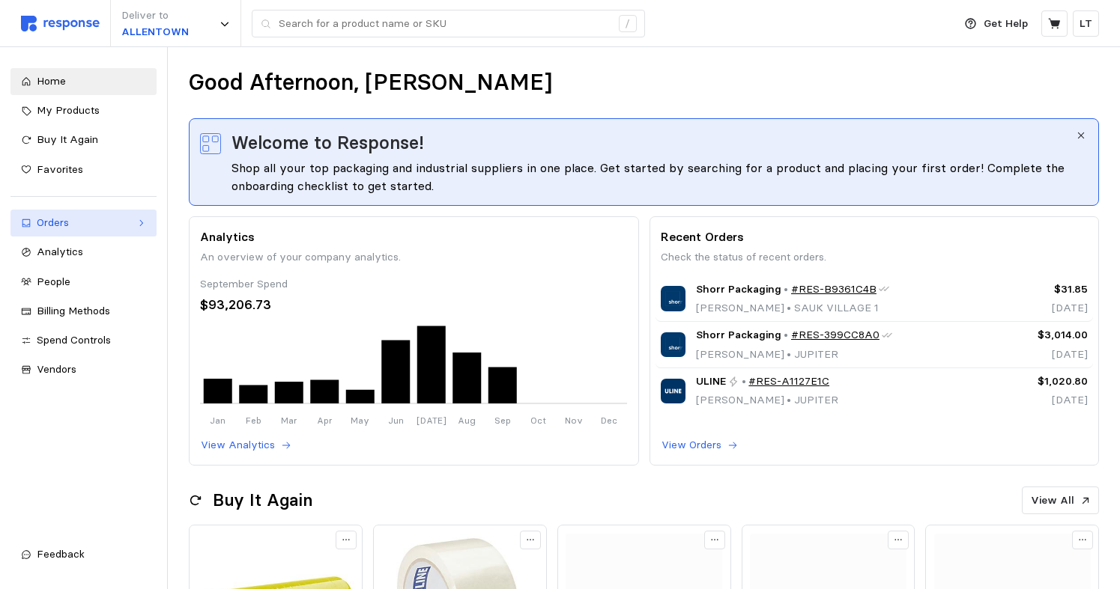
click at [47, 215] on div "Orders" at bounding box center [84, 223] width 94 height 16
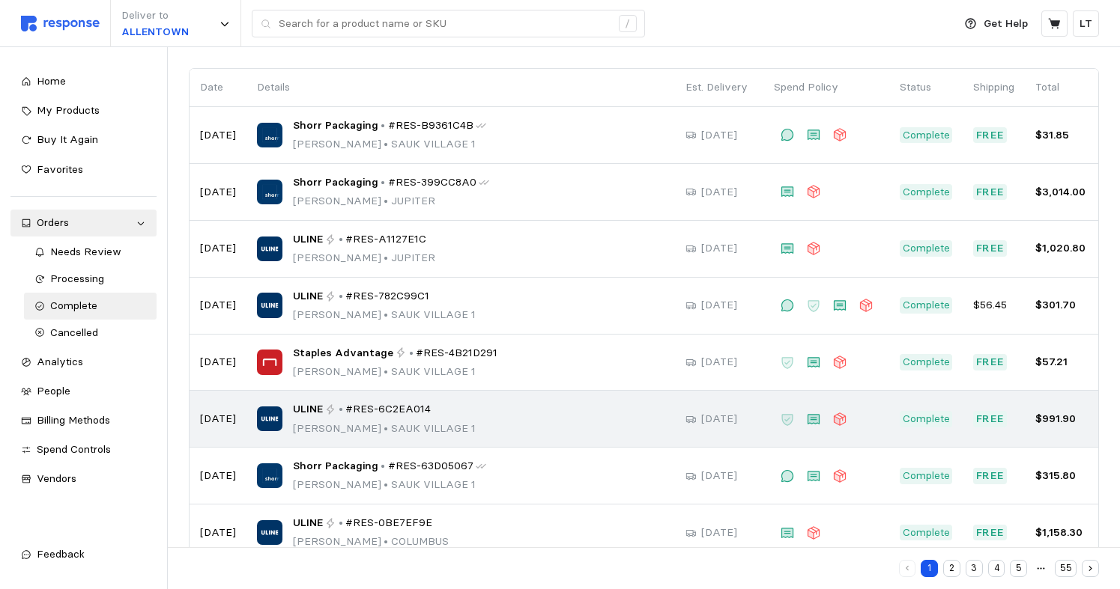
scroll to position [249, 0]
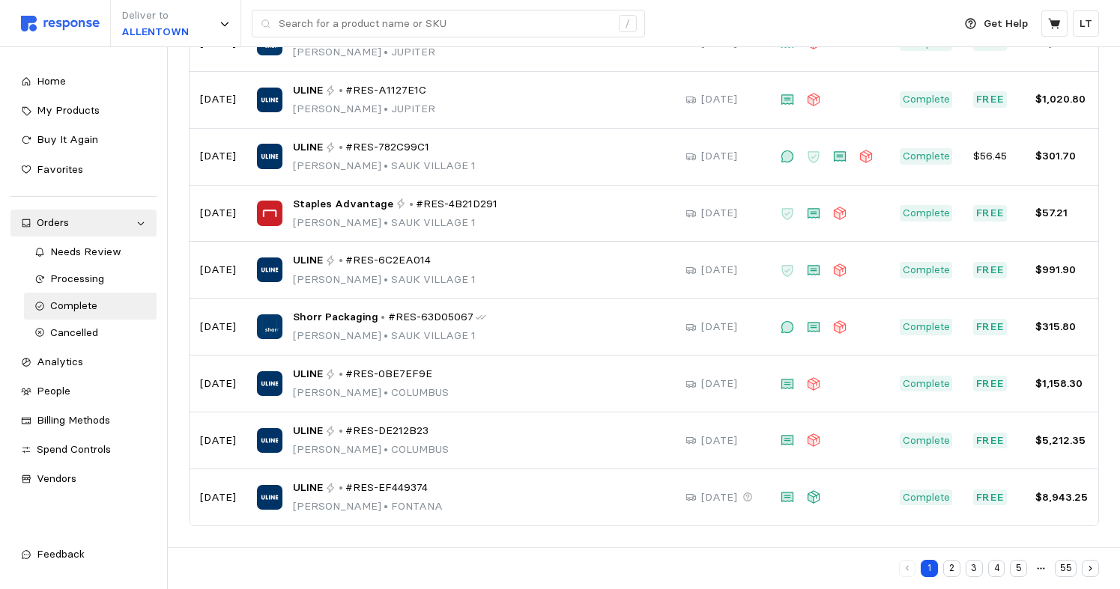
click at [956, 566] on button "2" at bounding box center [951, 568] width 17 height 17
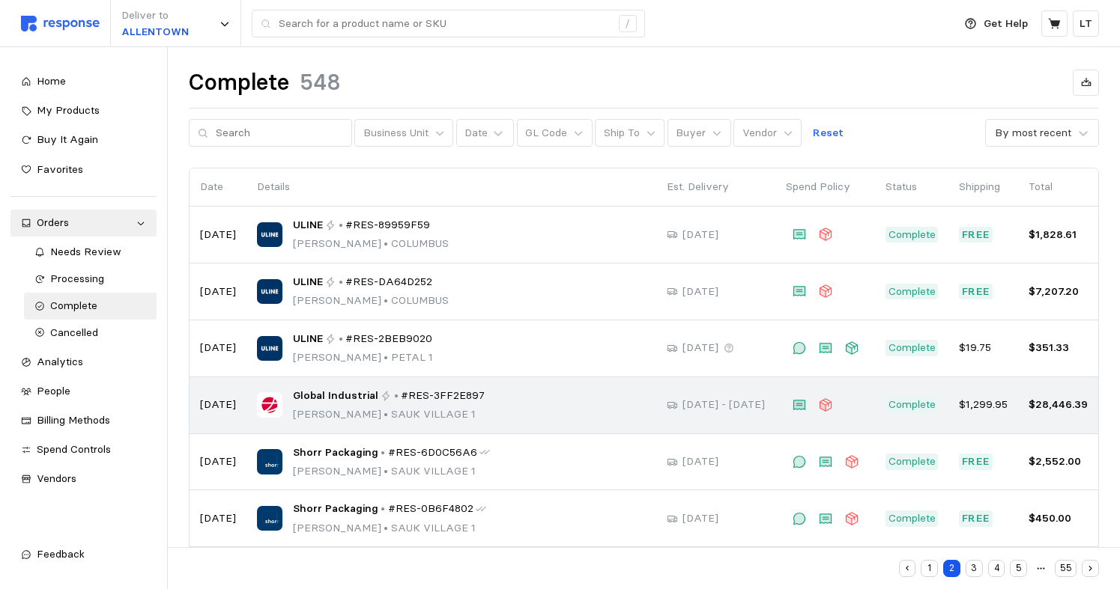
click at [316, 397] on span "Global Industrial" at bounding box center [335, 396] width 85 height 16
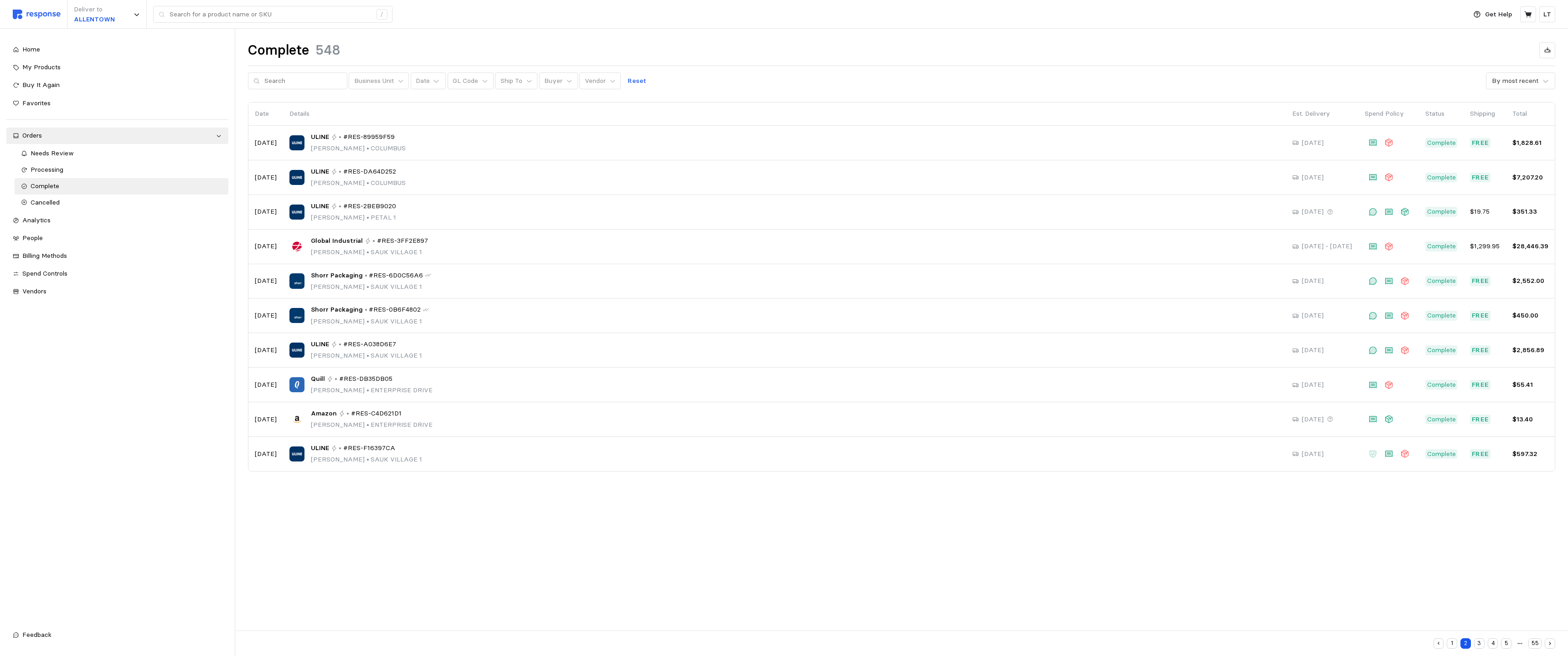
drag, startPoint x: 1214, startPoint y: 2, endPoint x: 1202, endPoint y: 0, distance: 12.2
click at [688, 3] on div "Deliver to [GEOGRAPHIC_DATA] /" at bounding box center [737, 14] width 1449 height 29
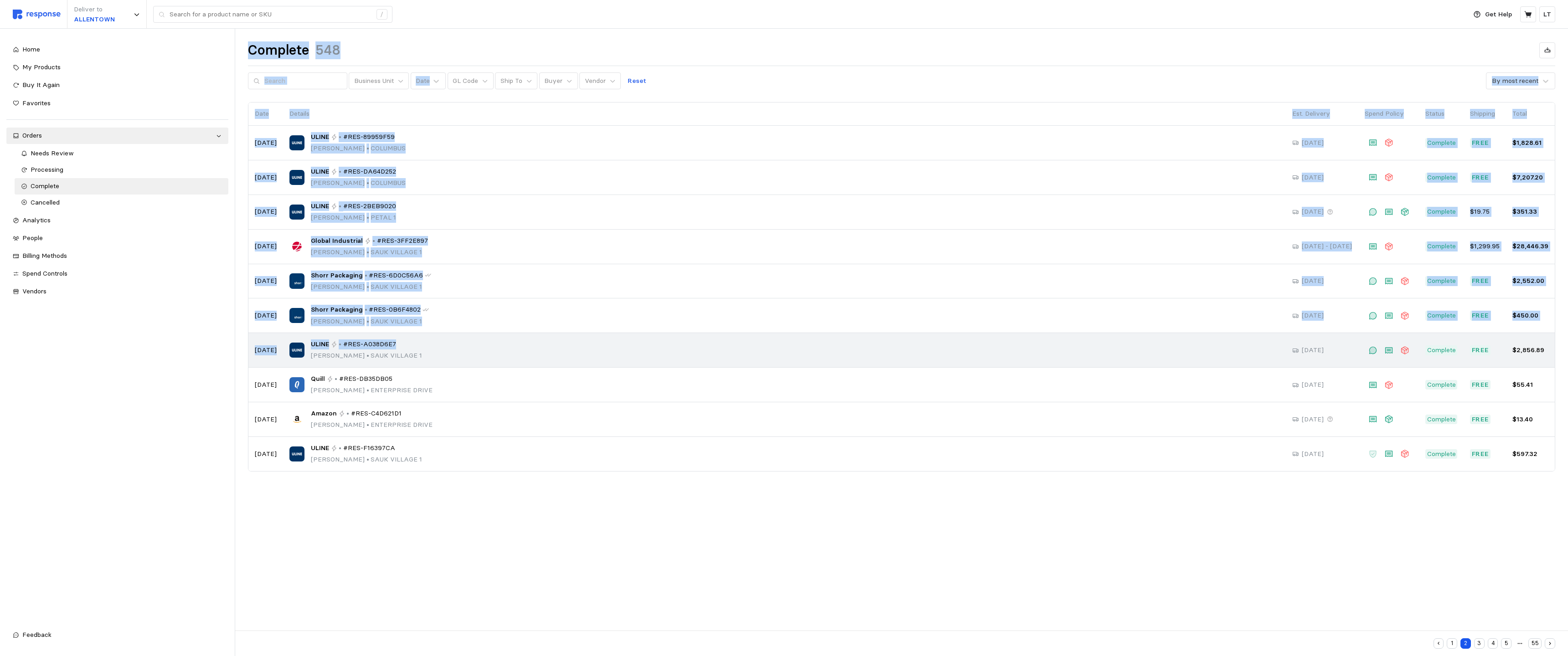
drag, startPoint x: 1178, startPoint y: 117, endPoint x: 1168, endPoint y: 342, distance: 225.2
click at [688, 342] on div "Deliver to [GEOGRAPHIC_DATA] / Get Help LT / Home My Products Buy It Again Favo…" at bounding box center [784, 328] width 1568 height 656
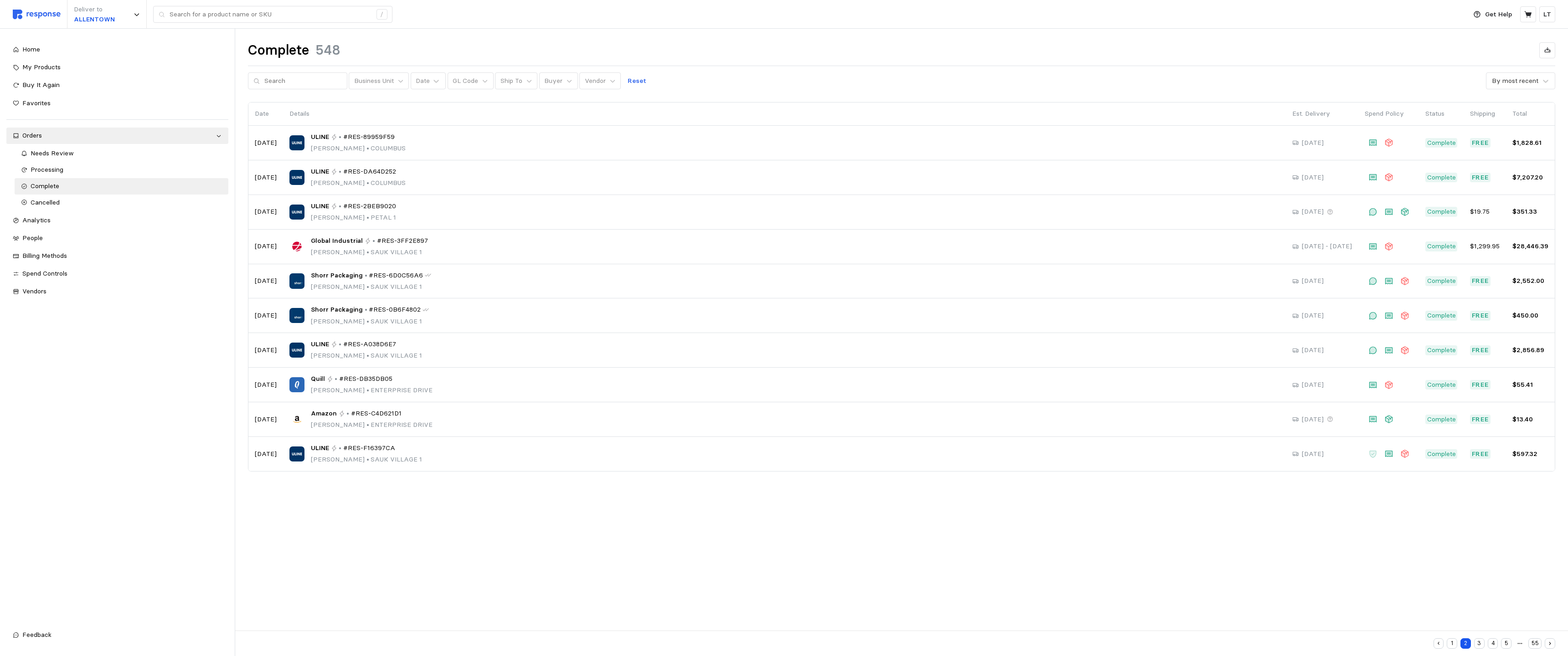
drag, startPoint x: 1168, startPoint y: 342, endPoint x: 937, endPoint y: 0, distance: 412.7
click at [688, 0] on div "Deliver to [GEOGRAPHIC_DATA] /" at bounding box center [737, 14] width 1449 height 29
